Goal: Transaction & Acquisition: Purchase product/service

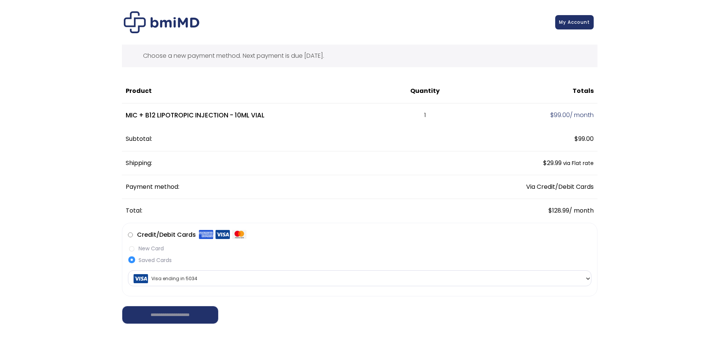
click at [582, 281] on span "Visa ending in 5034" at bounding box center [359, 279] width 459 height 16
click at [578, 281] on span "Visa ending in 5034" at bounding box center [359, 279] width 459 height 16
click at [143, 250] on label "New Card" at bounding box center [360, 249] width 464 height 8
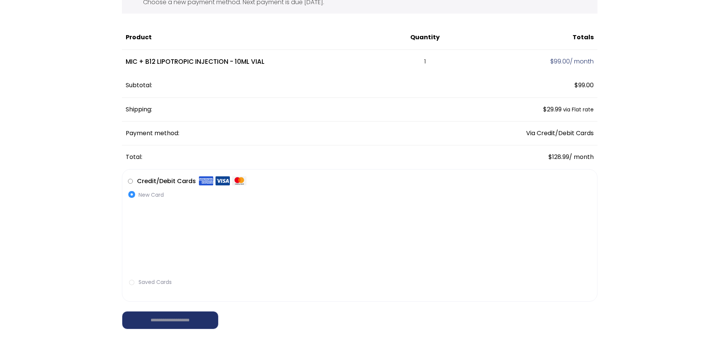
scroll to position [76, 0]
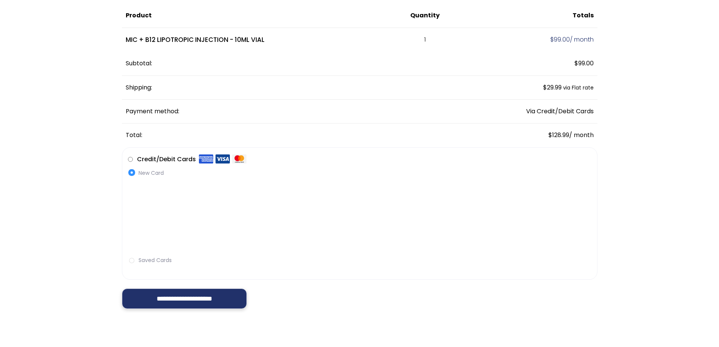
click at [186, 301] on input "**********" at bounding box center [184, 298] width 125 height 20
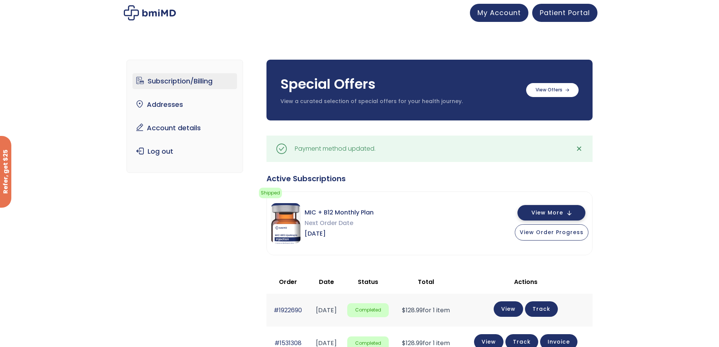
click at [543, 211] on span "View More" at bounding box center [548, 212] width 32 height 5
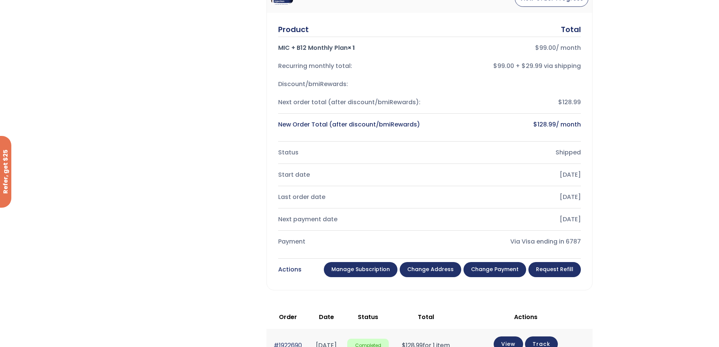
scroll to position [227, 0]
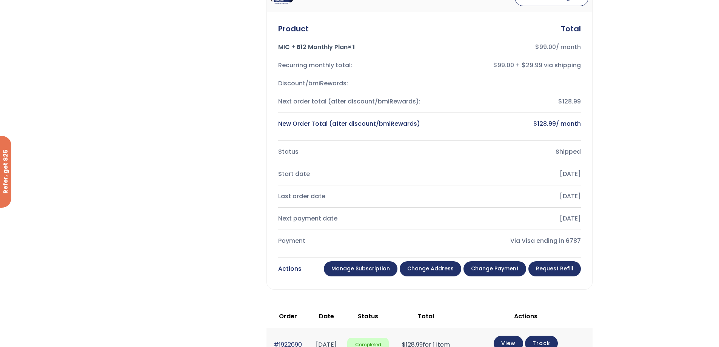
click at [496, 269] on link "Change payment" at bounding box center [495, 268] width 63 height 15
